Goal: Information Seeking & Learning: Understand process/instructions

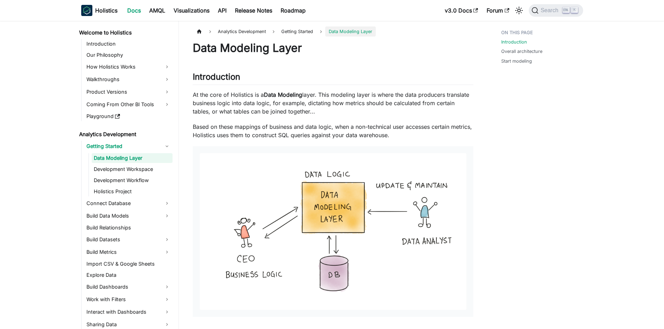
click at [383, 69] on div "Data Modeling Layer Introduction ​ At the core of Holistics is a Data Modeling …" at bounding box center [333, 325] width 280 height 569
click at [323, 114] on p "At the core of Holistics is a Data Modeling layer. This modeling layer is where…" at bounding box center [333, 103] width 280 height 25
drag, startPoint x: 320, startPoint y: 100, endPoint x: 341, endPoint y: 117, distance: 27.0
click at [334, 114] on p "At the core of Holistics is a Data Modeling layer. This modeling layer is where…" at bounding box center [333, 103] width 280 height 25
drag, startPoint x: 477, startPoint y: 96, endPoint x: 494, endPoint y: 73, distance: 27.7
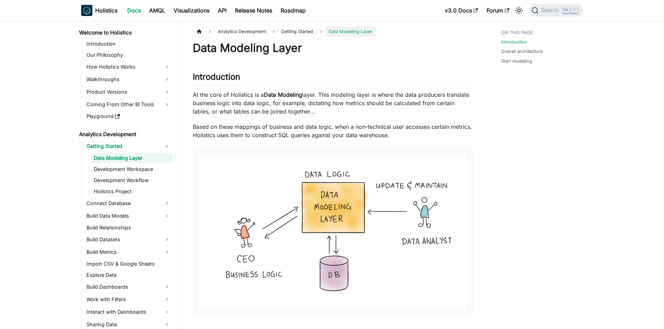
click at [477, 96] on article "Analytics Development Getting Started Data Modeling Layer On this page Data Mod…" at bounding box center [333, 317] width 292 height 583
click at [276, 99] on p "At the core of Holistics is a Data Modeling layer. This modeling layer is where…" at bounding box center [333, 103] width 280 height 25
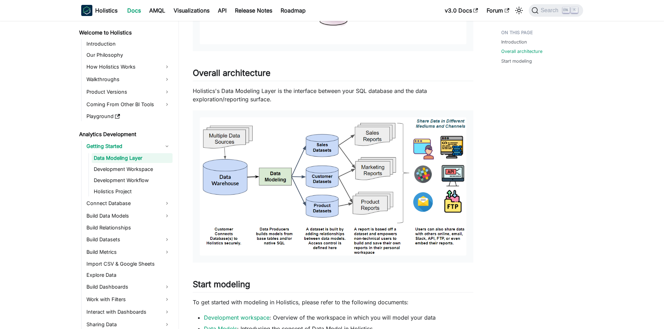
scroll to position [279, 0]
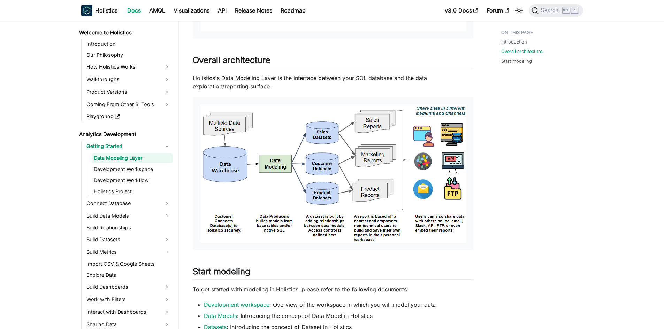
click at [413, 82] on p "Holistics's Data Modeling Layer is the interface between your SQL database and …" at bounding box center [333, 82] width 280 height 17
click at [417, 77] on p "Holistics's Data Modeling Layer is the interface between your SQL database and …" at bounding box center [333, 82] width 280 height 17
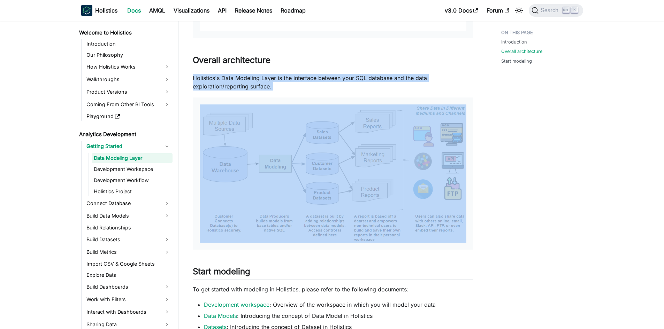
click at [417, 77] on p "Holistics's Data Modeling Layer is the interface between your SQL database and …" at bounding box center [333, 82] width 280 height 17
click at [451, 75] on p "Holistics's Data Modeling Layer is the interface between your SQL database and …" at bounding box center [333, 82] width 280 height 17
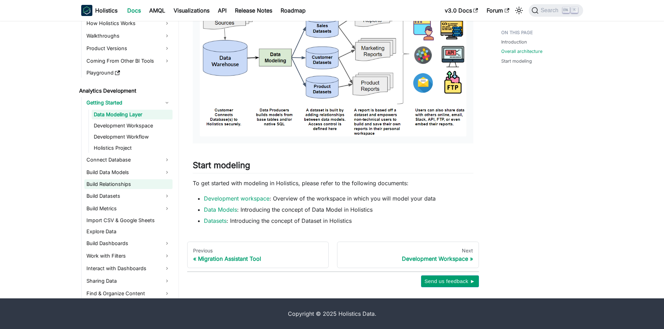
scroll to position [35, 0]
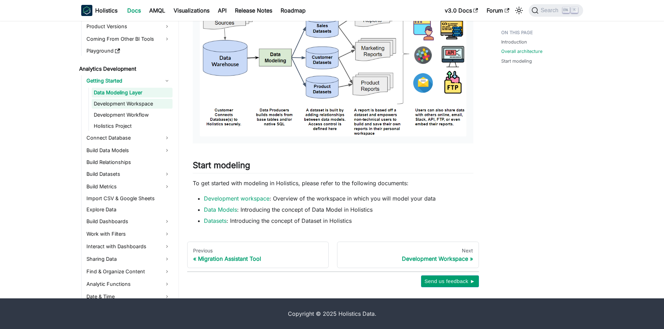
click at [130, 106] on link "Development Workspace" at bounding box center [132, 104] width 81 height 10
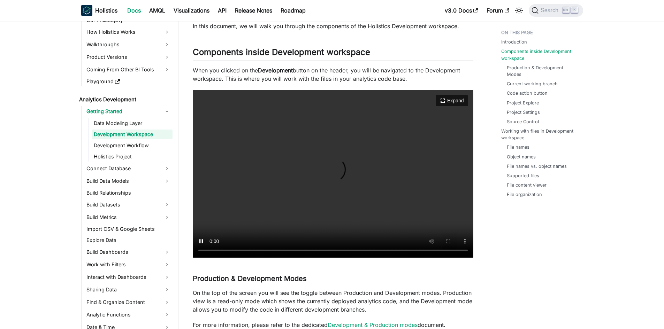
scroll to position [104, 0]
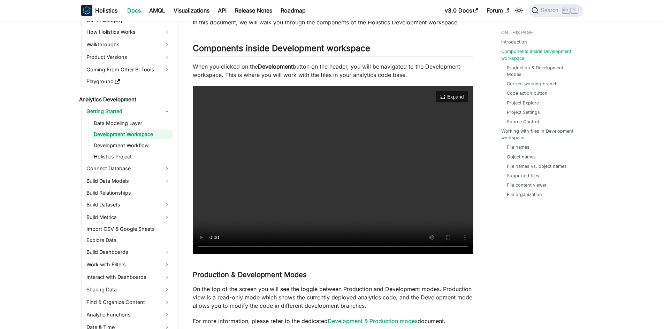
click at [318, 148] on video "Your browser does not support embedding video, but you can download it ." at bounding box center [333, 170] width 280 height 168
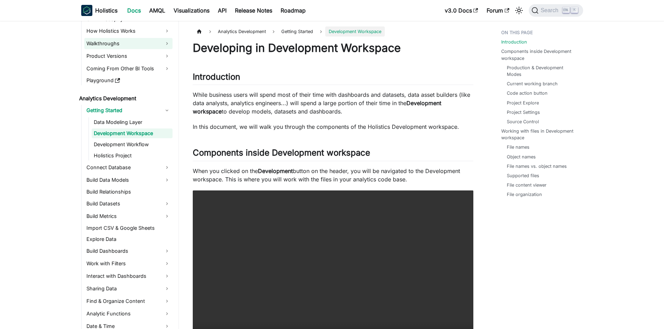
scroll to position [0, 0]
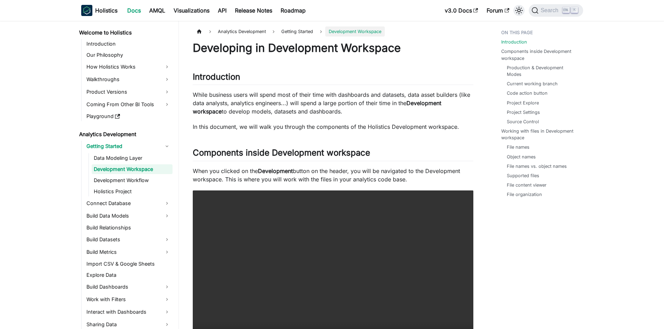
click at [518, 8] on icon "Switch between dark and light mode (currently light mode)" at bounding box center [518, 10] width 8 height 8
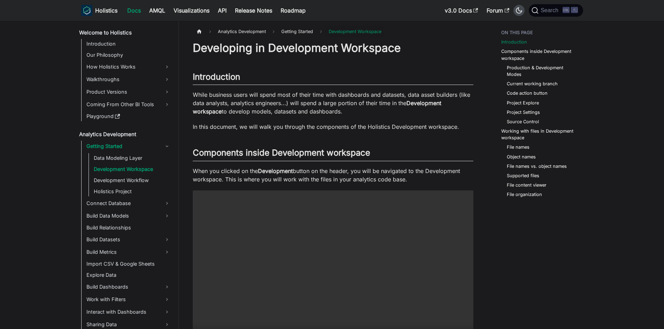
click at [520, 9] on icon "Switch between dark and light mode (currently dark mode)" at bounding box center [518, 10] width 8 height 8
